Goal: Download file/media

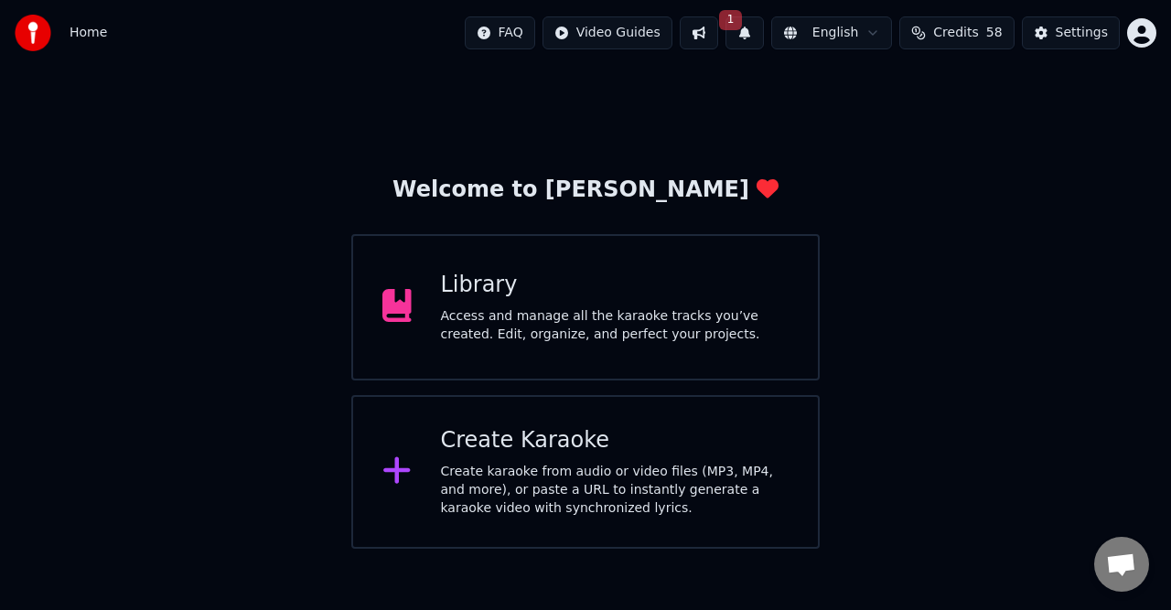
click at [634, 315] on div "Access and manage all the karaoke tracks you’ve created. Edit, organize, and pe…" at bounding box center [615, 325] width 348 height 37
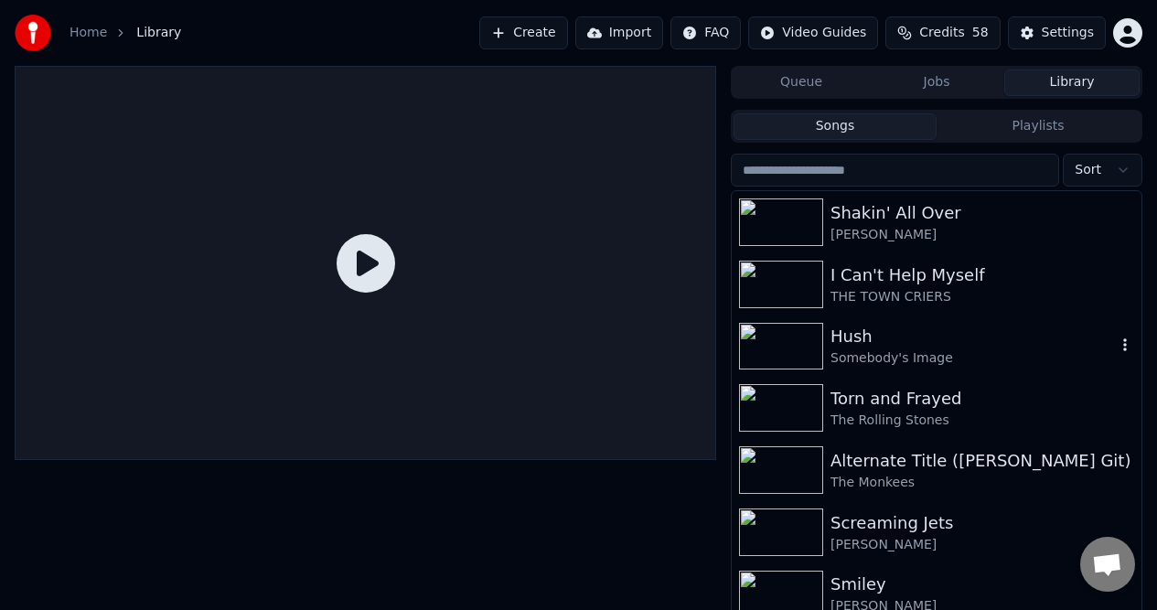
click at [837, 349] on div "Somebody's Image" at bounding box center [972, 358] width 285 height 18
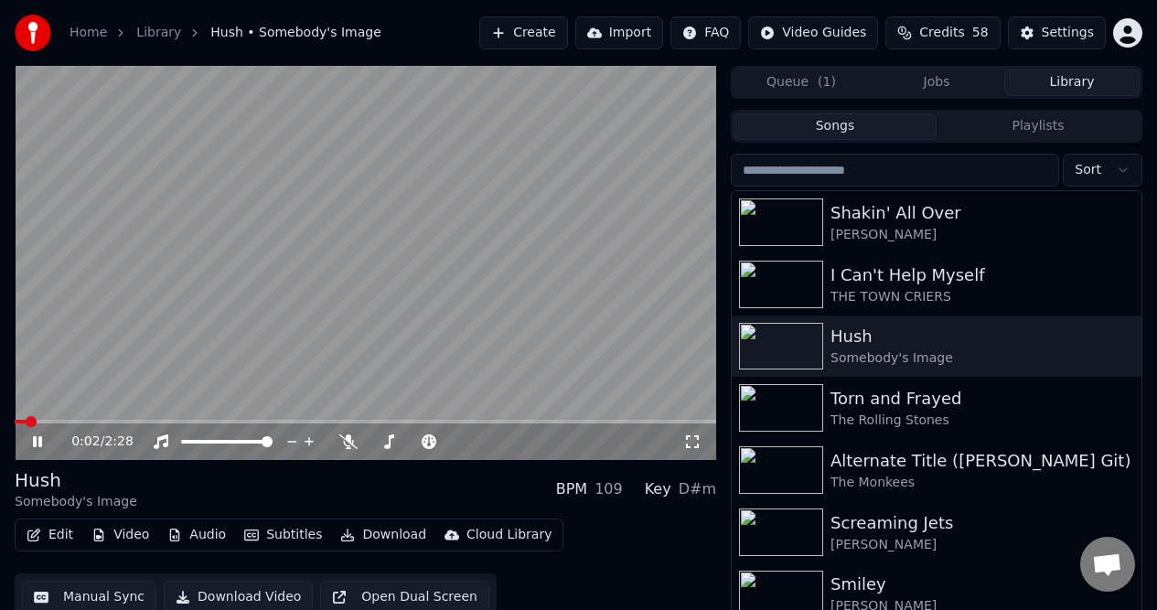
click at [39, 436] on icon at bounding box center [50, 441] width 42 height 15
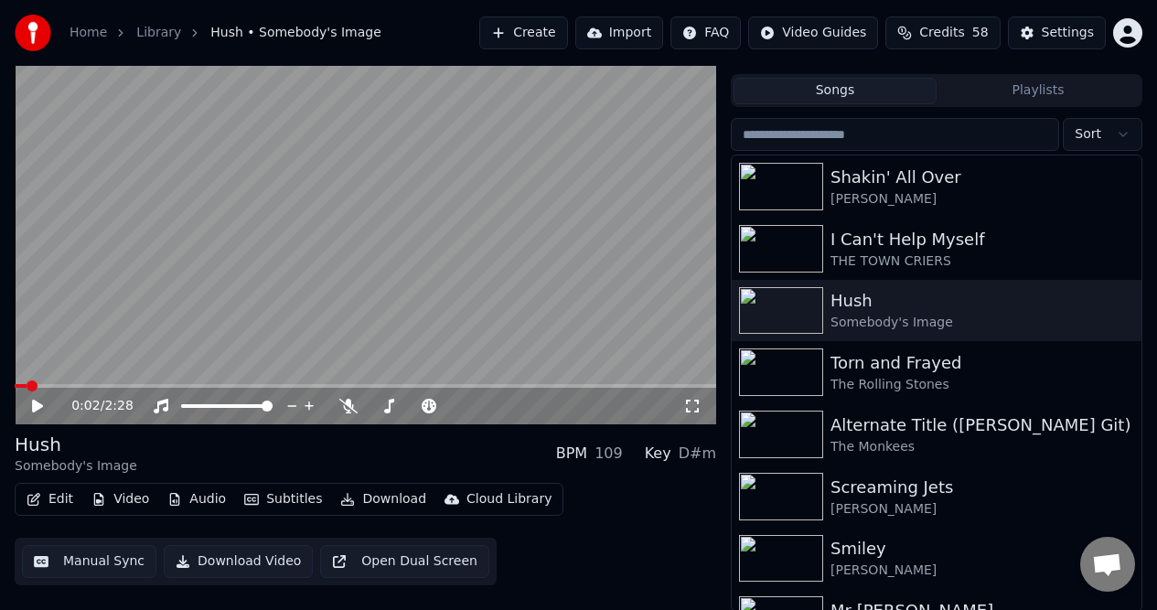
scroll to position [37, 0]
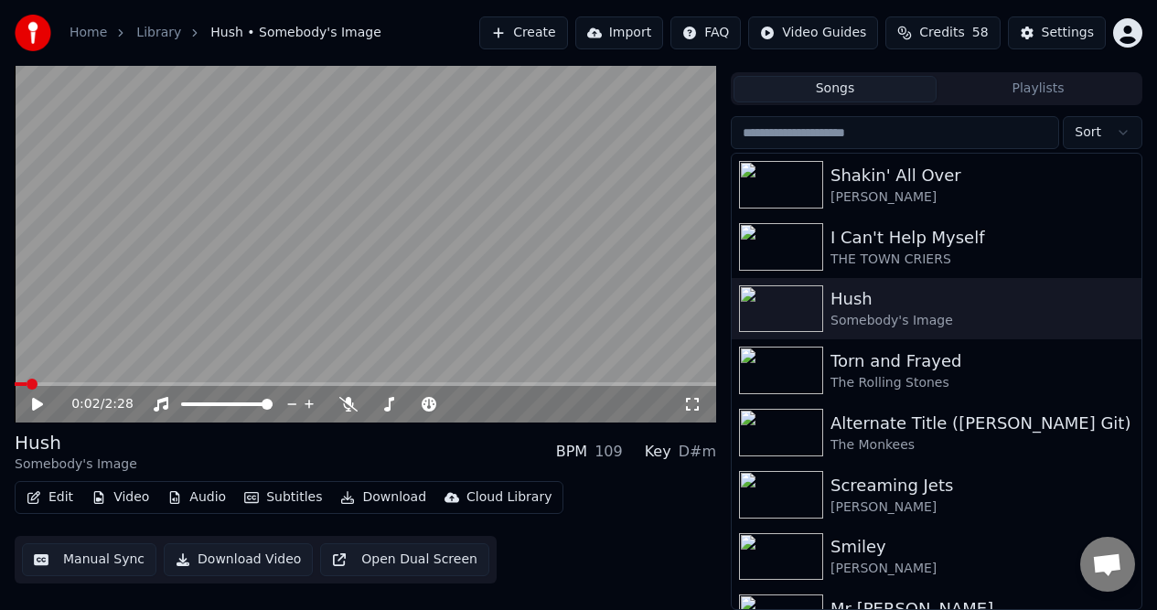
click at [200, 498] on button "Audio" at bounding box center [196, 498] width 73 height 26
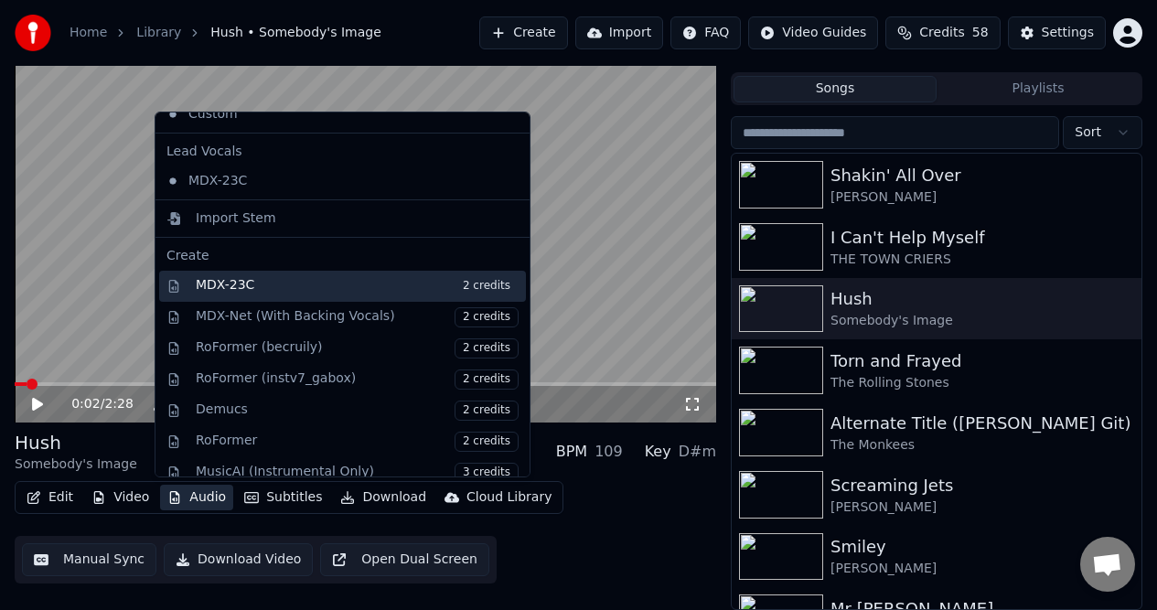
scroll to position [215, 0]
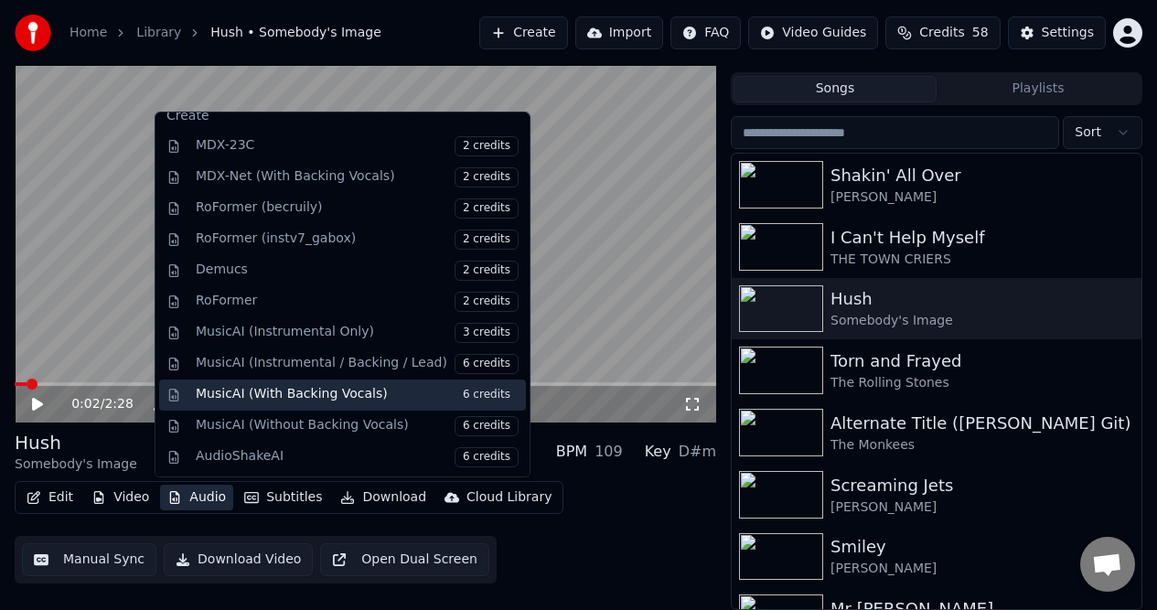
click at [454, 395] on span "6 credits" at bounding box center [486, 395] width 64 height 20
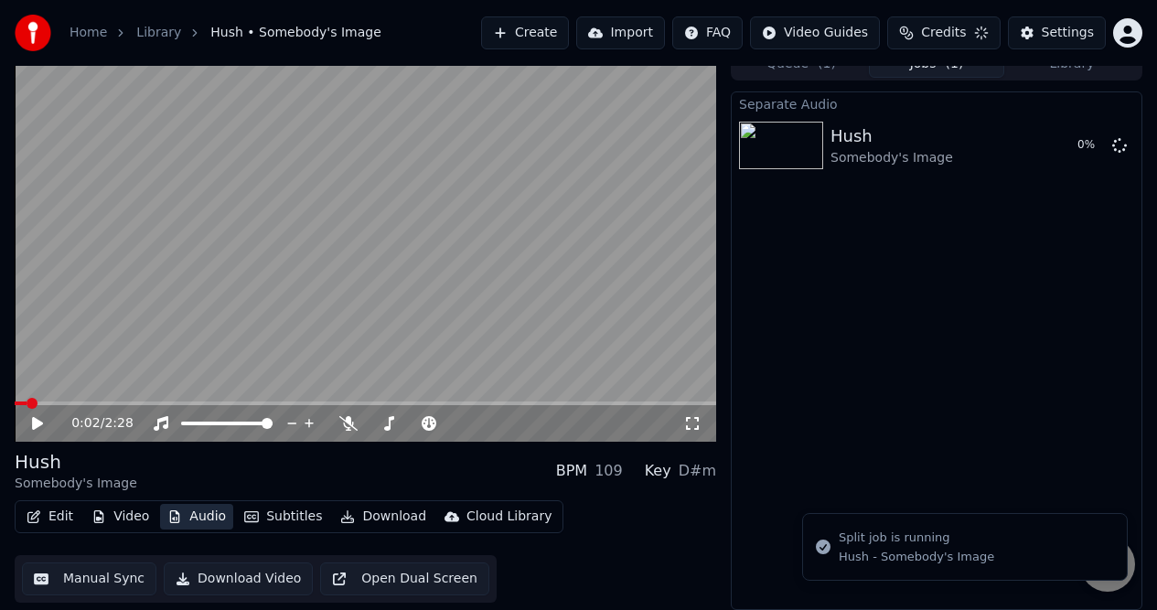
scroll to position [18, 0]
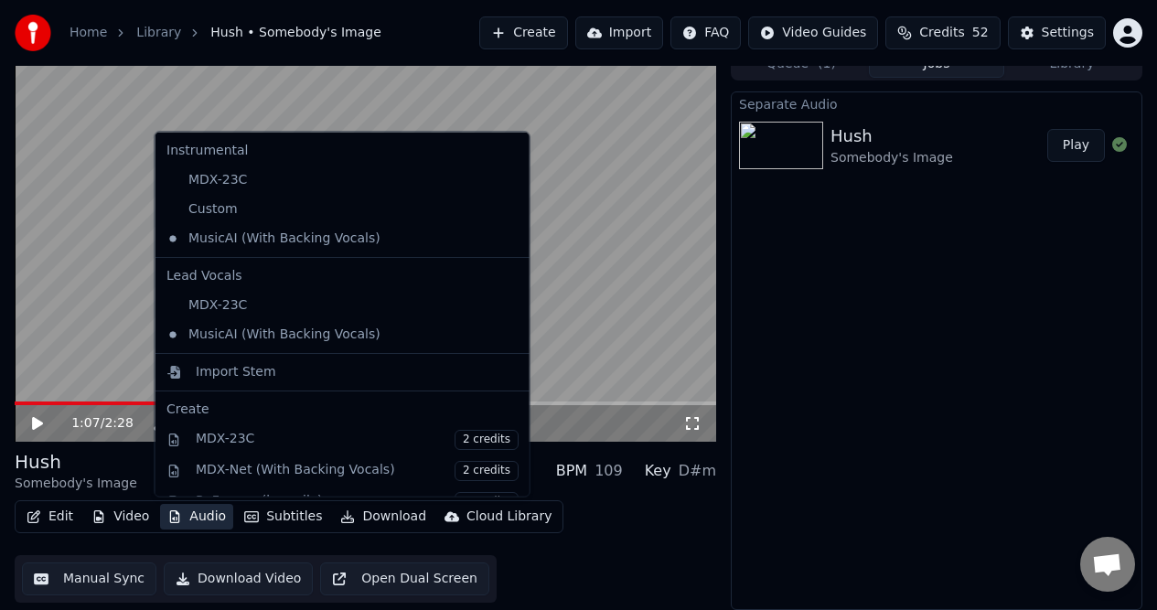
click at [895, 291] on div "Separate Audio Hush Somebody's Image Play" at bounding box center [937, 350] width 412 height 519
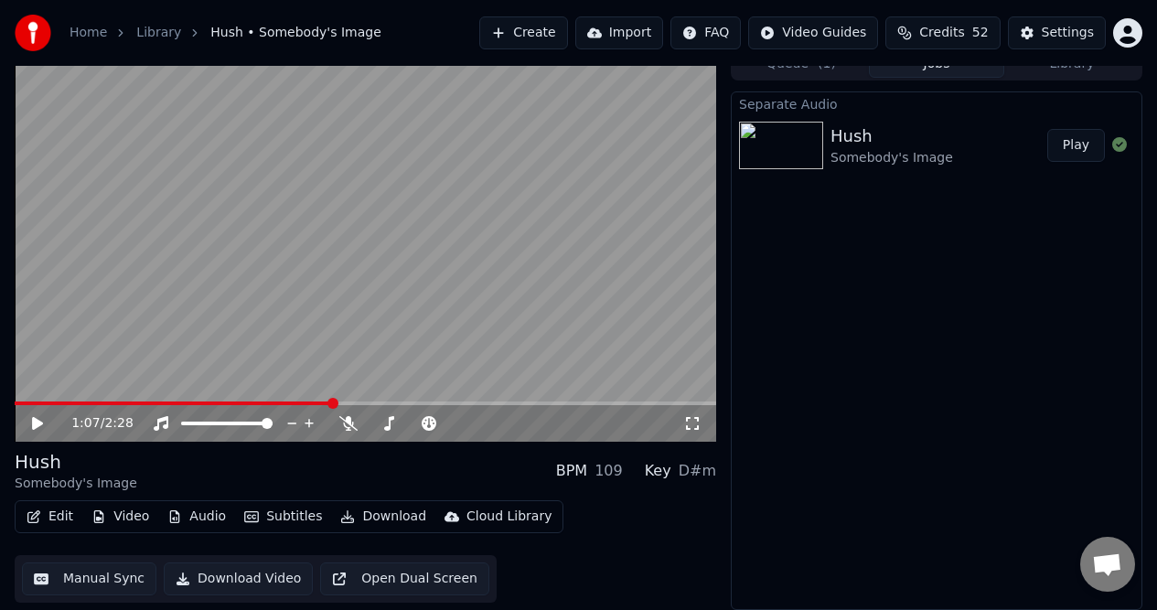
click at [35, 426] on icon at bounding box center [37, 423] width 11 height 13
click at [40, 419] on icon at bounding box center [37, 423] width 9 height 11
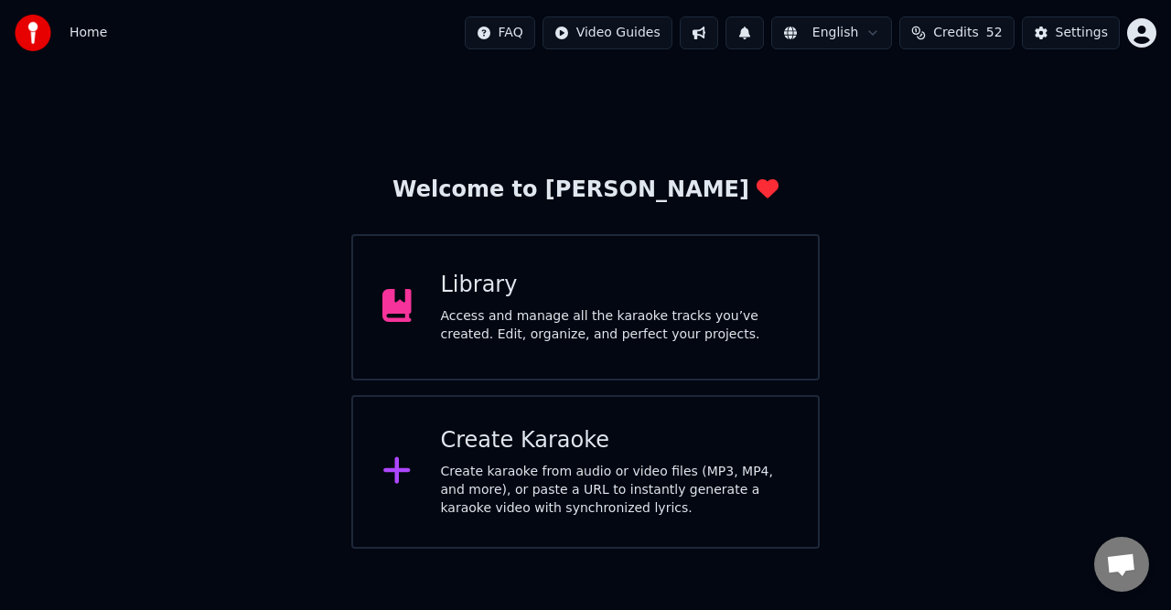
click at [619, 325] on div "Access and manage all the karaoke tracks you’ve created. Edit, organize, and pe…" at bounding box center [615, 325] width 348 height 37
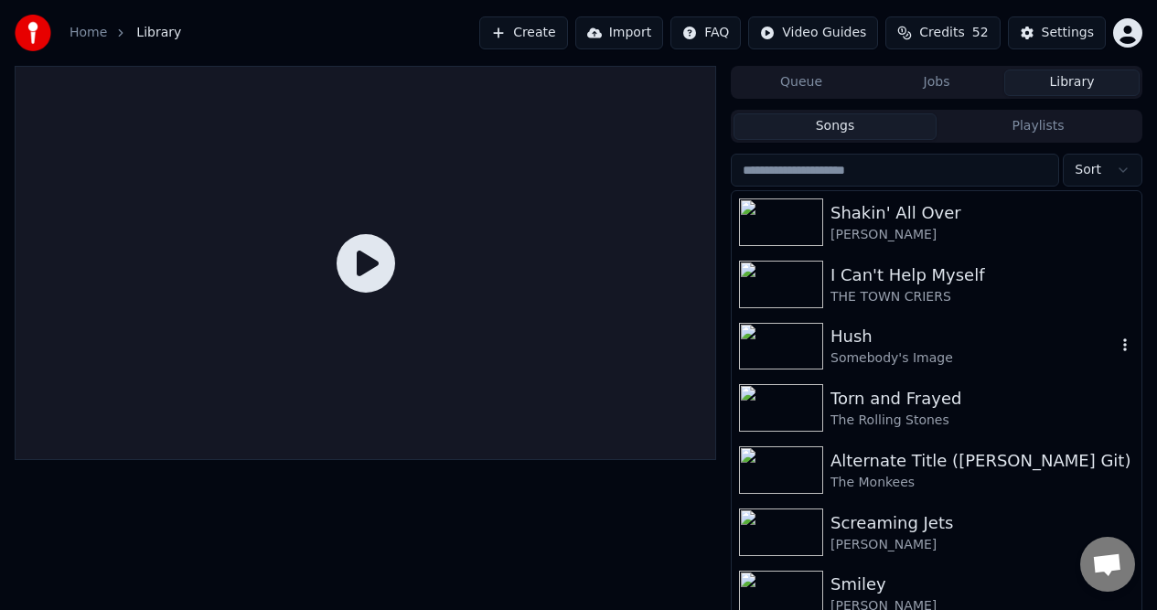
click at [805, 339] on img at bounding box center [781, 347] width 84 height 48
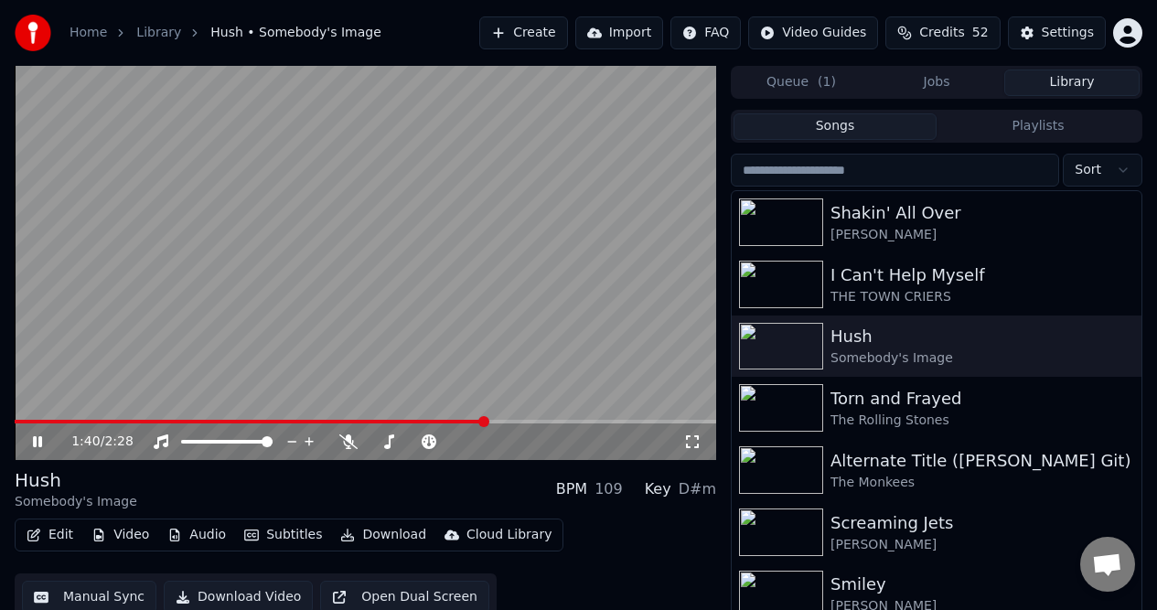
click at [37, 442] on icon at bounding box center [37, 441] width 9 height 11
click at [36, 420] on span at bounding box center [251, 422] width 472 height 4
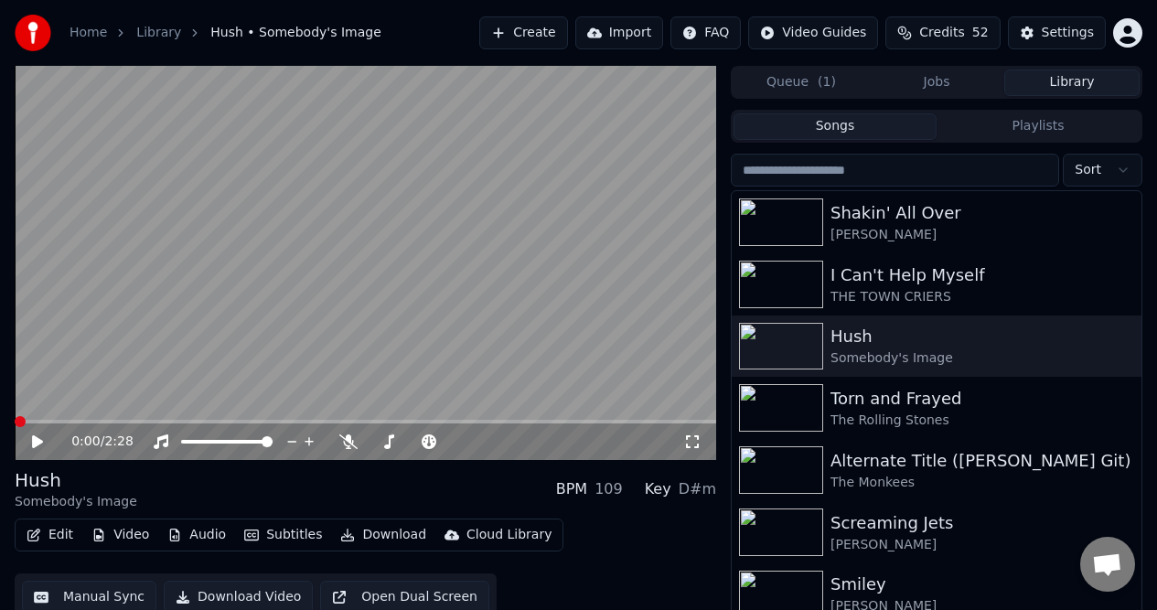
click at [15, 421] on span at bounding box center [20, 421] width 11 height 11
click at [36, 441] on icon at bounding box center [37, 441] width 11 height 13
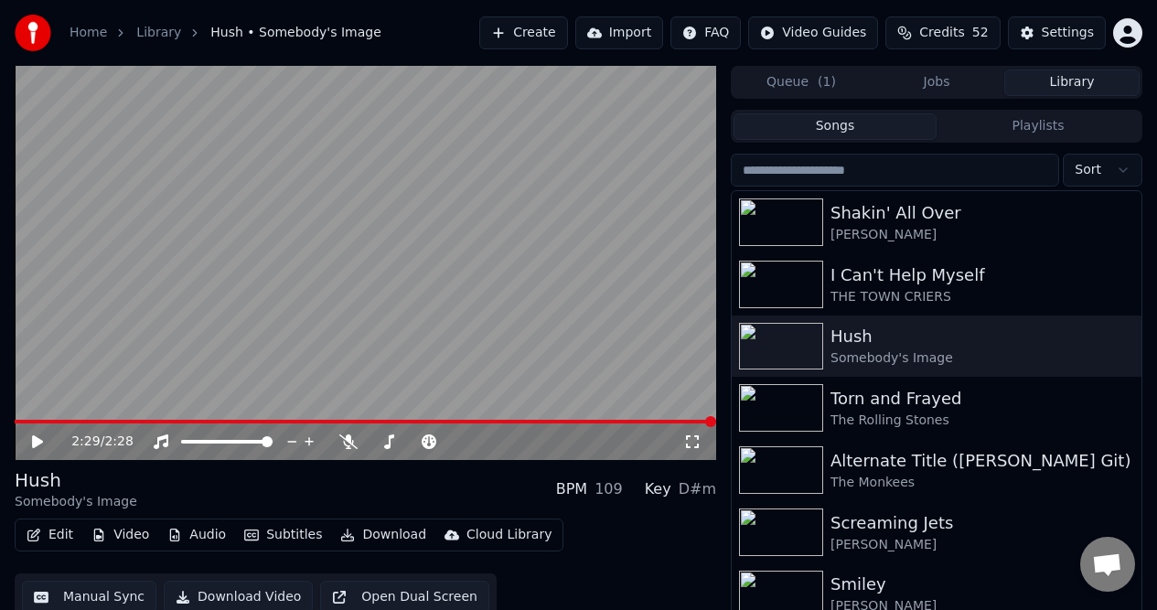
click at [381, 535] on button "Download" at bounding box center [383, 535] width 101 height 26
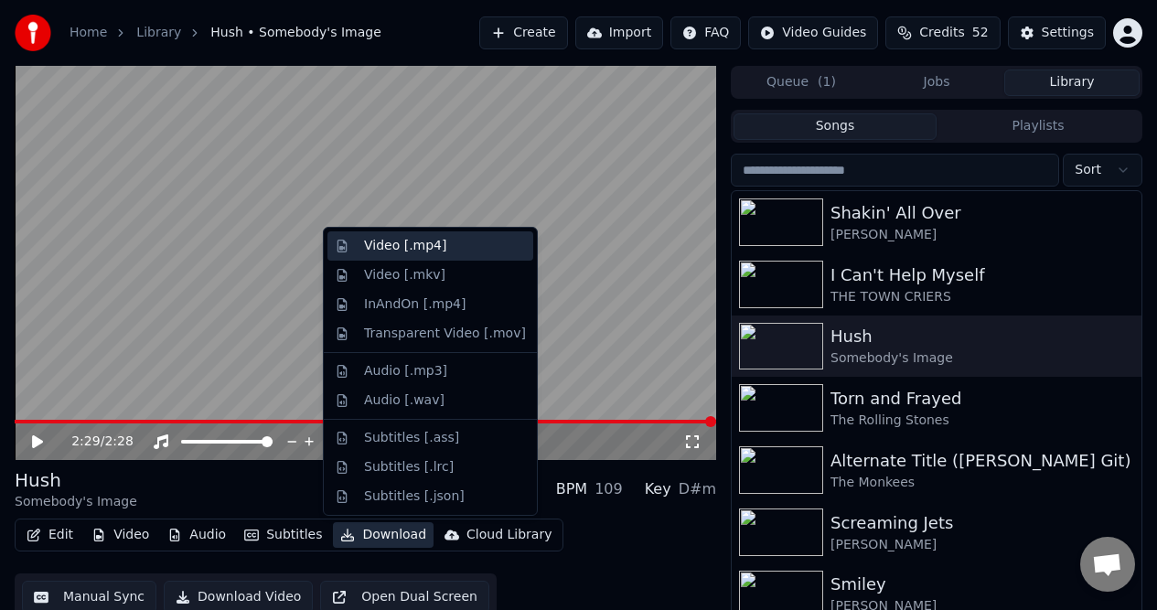
click at [385, 242] on div "Video [.mp4]" at bounding box center [405, 246] width 82 height 18
